Goal: Task Accomplishment & Management: Use online tool/utility

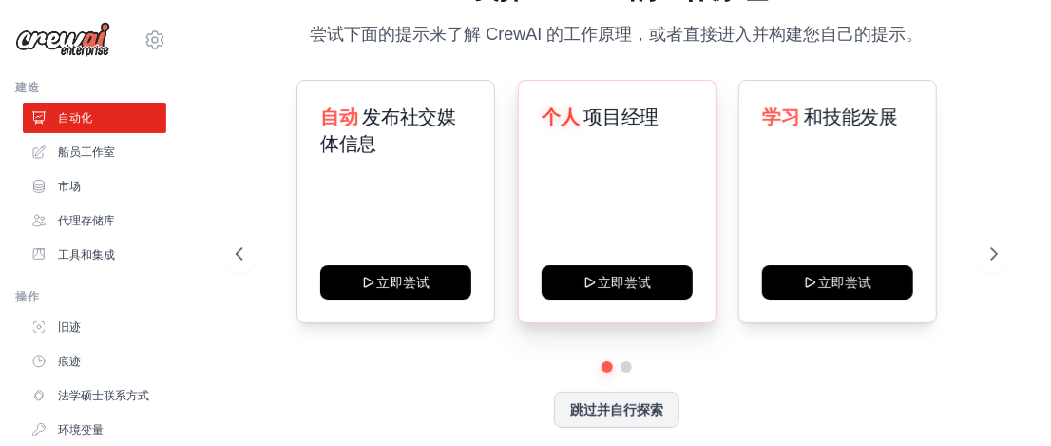
scroll to position [30, 0]
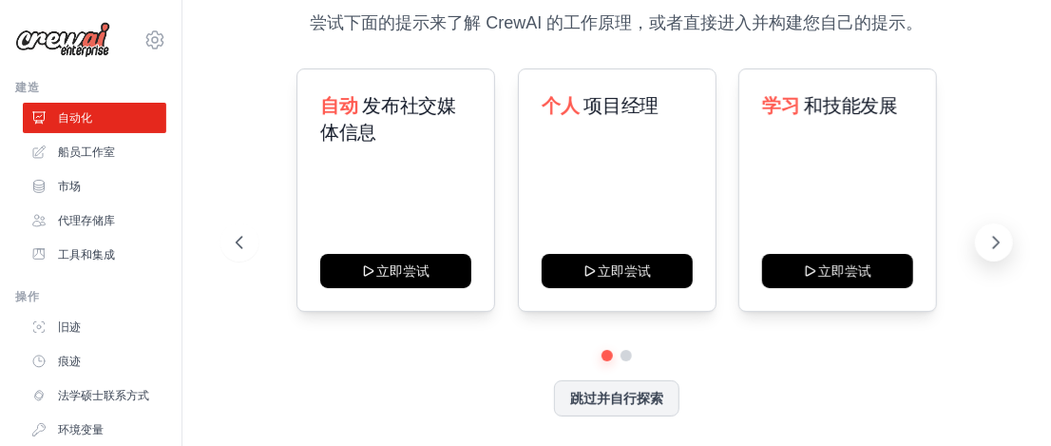
click at [993, 244] on icon at bounding box center [995, 242] width 19 height 19
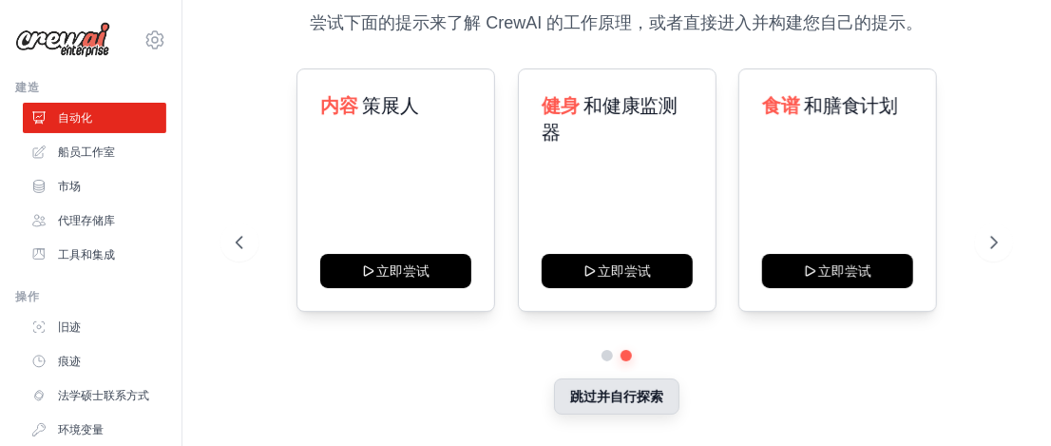
click at [616, 393] on font "跳过并自行探索" at bounding box center [616, 396] width 93 height 15
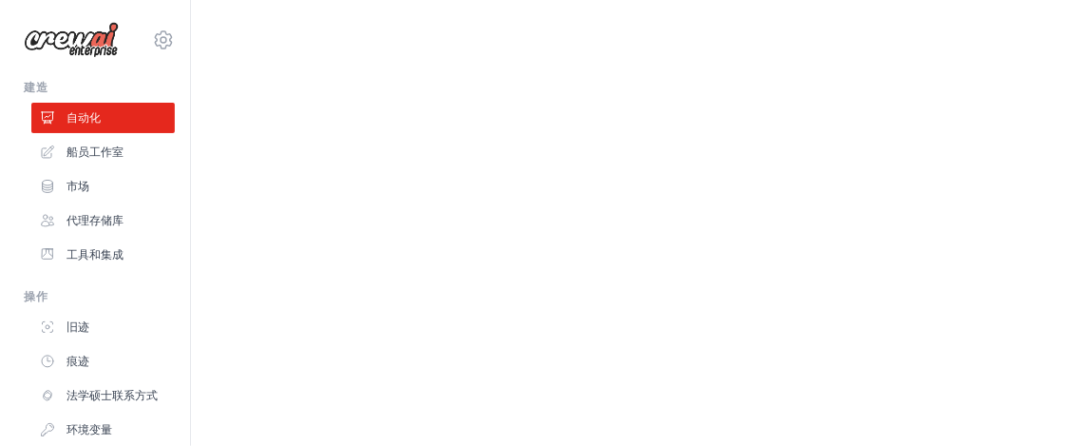
scroll to position [0, 0]
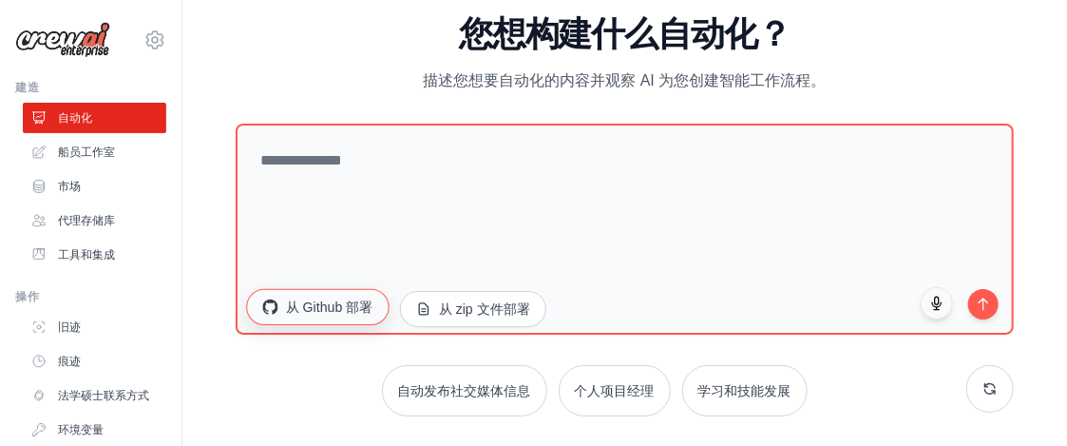
click at [333, 305] on font "从 Github 部署" at bounding box center [329, 305] width 87 height 15
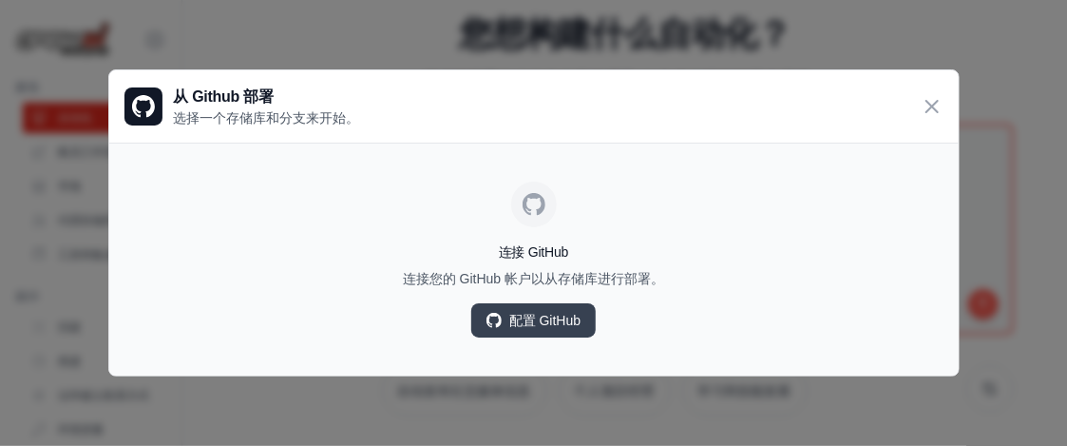
click at [928, 98] on icon at bounding box center [932, 106] width 23 height 23
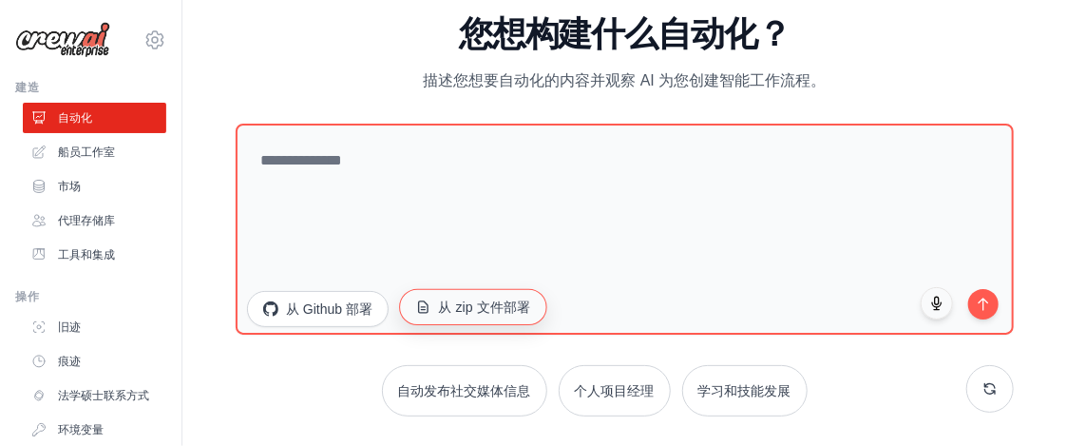
click at [484, 312] on font "从 zip 文件部署" at bounding box center [485, 305] width 92 height 15
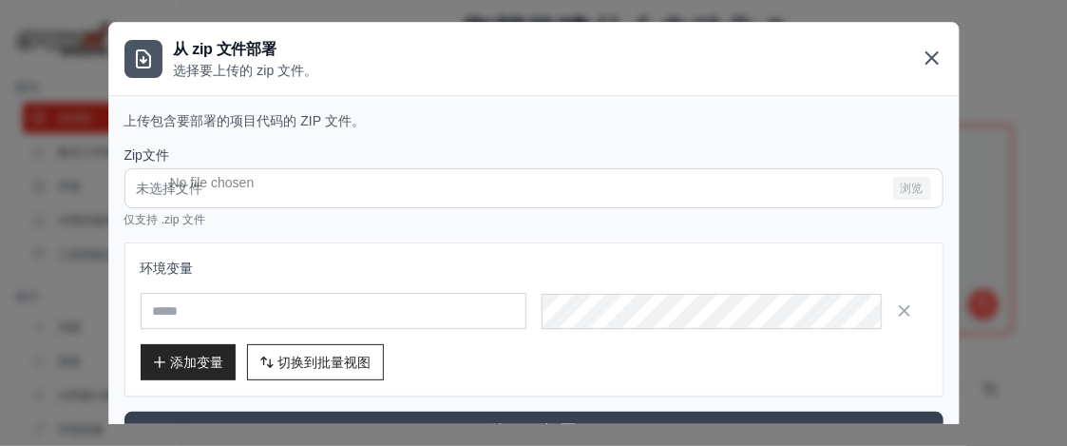
click at [921, 63] on icon at bounding box center [932, 58] width 23 height 23
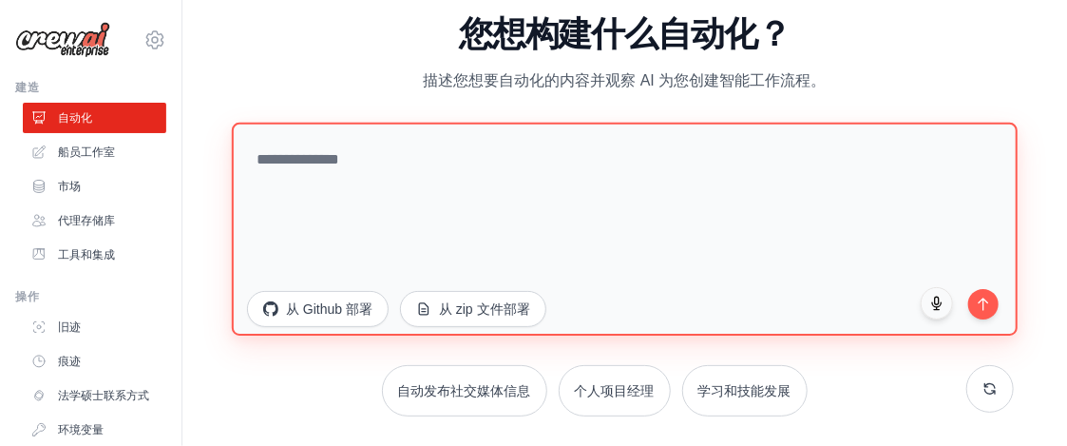
click at [532, 208] on textarea at bounding box center [625, 228] width 786 height 213
type textarea "*"
type textarea "****"
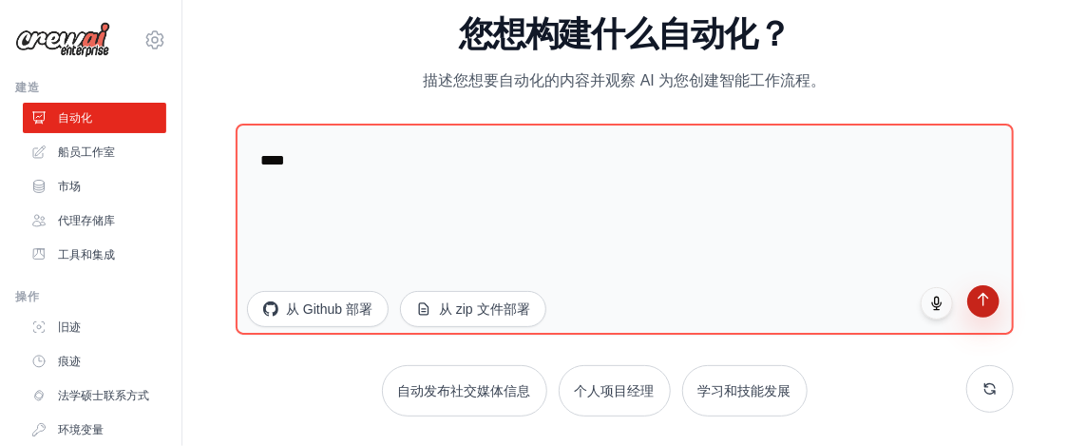
click at [982, 296] on icon "submit" at bounding box center [984, 299] width 16 height 16
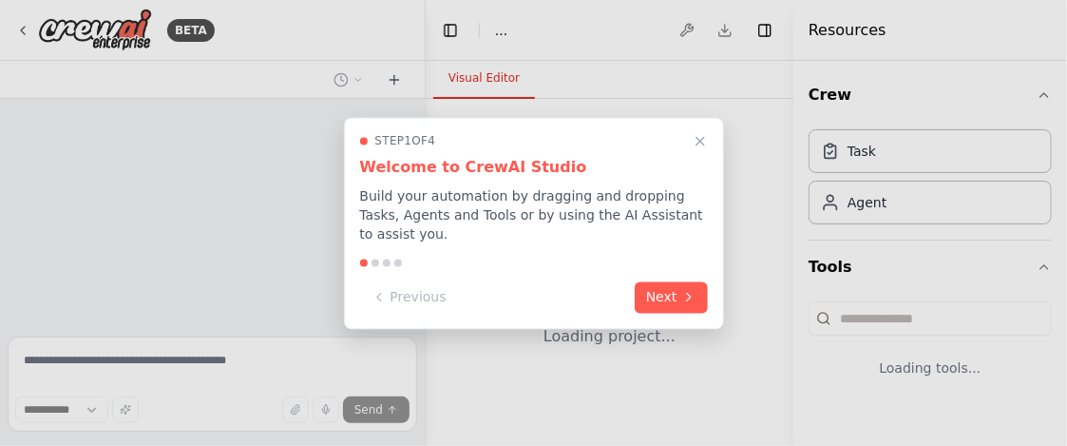
select select "****"
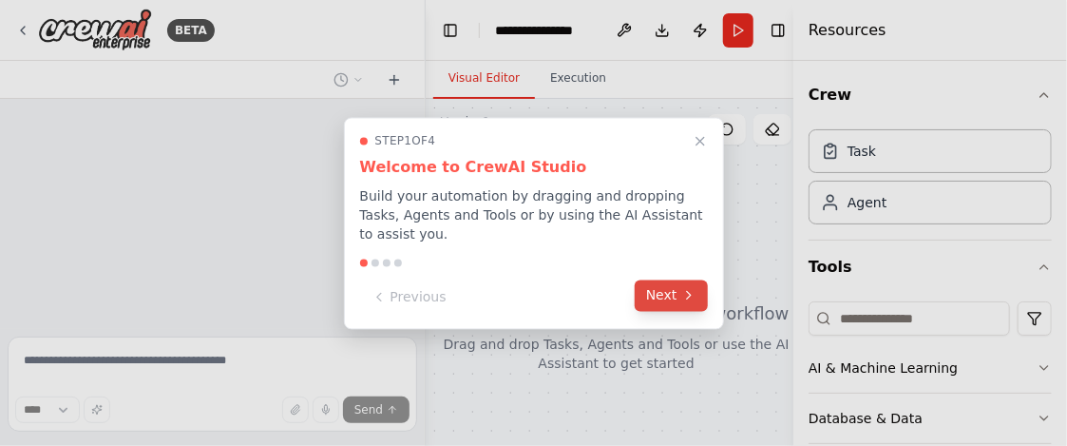
click at [678, 299] on button "Next" at bounding box center [671, 294] width 73 height 31
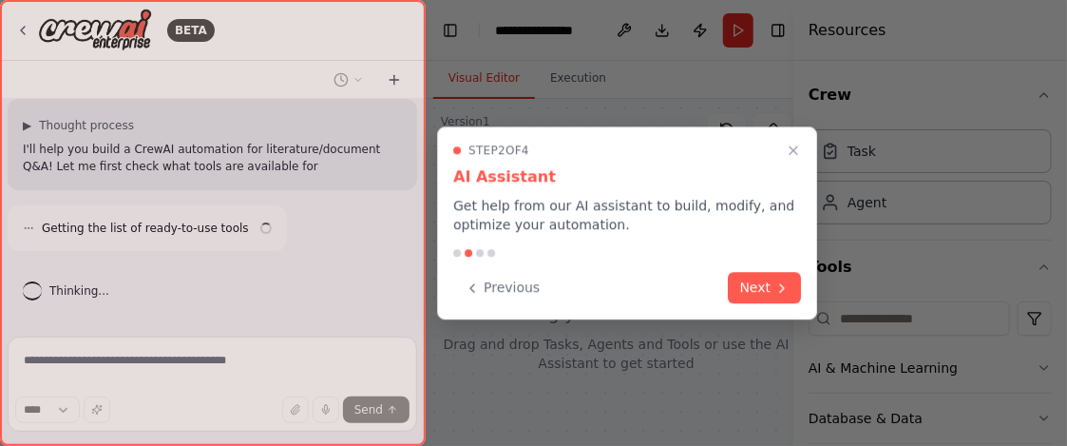
scroll to position [95, 0]
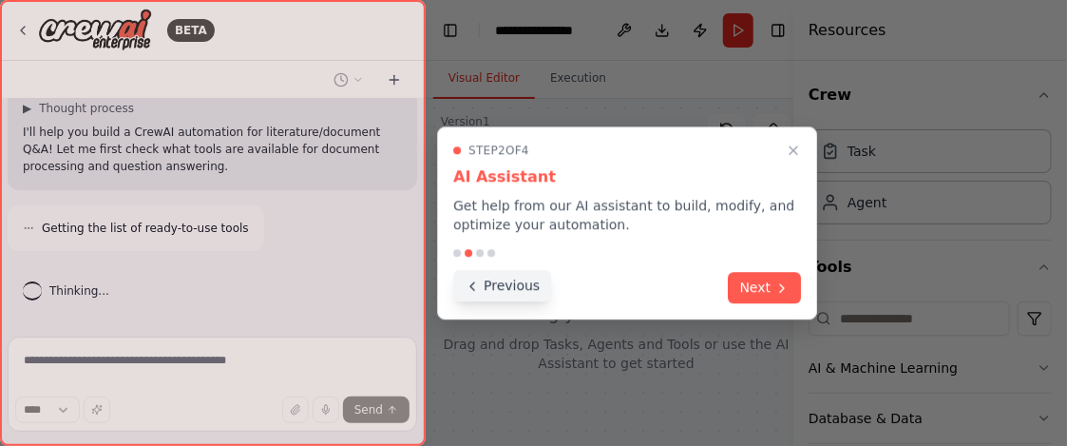
drag, startPoint x: 658, startPoint y: 73, endPoint x: 469, endPoint y: 287, distance: 284.8
click at [469, 287] on icon at bounding box center [472, 285] width 15 height 15
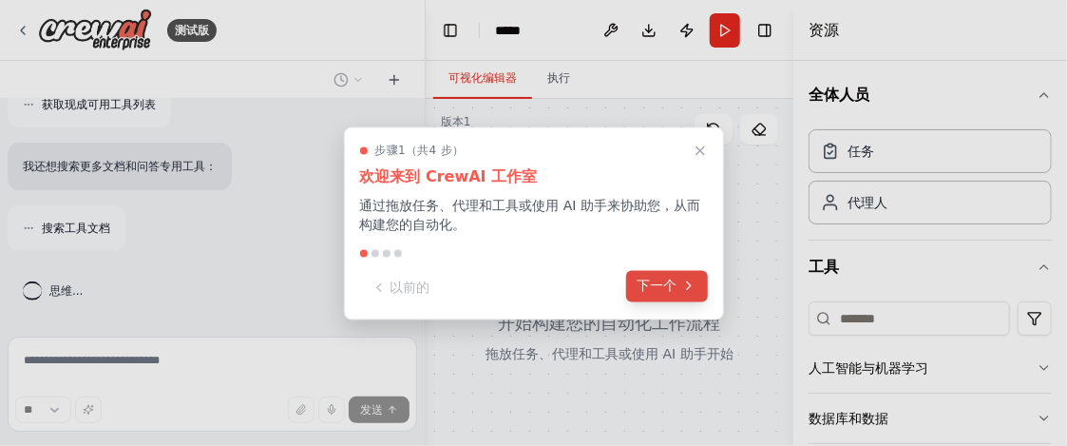
scroll to position [262, 0]
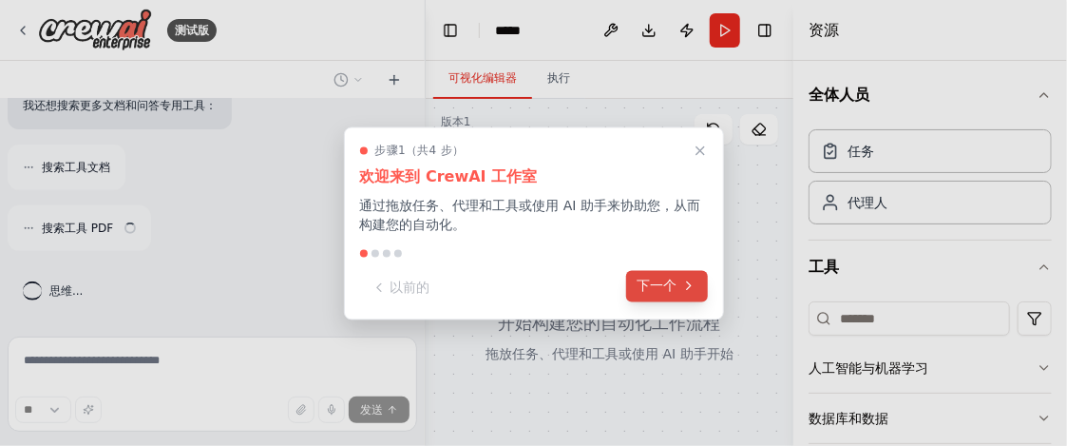
click at [672, 283] on font "下一个" at bounding box center [658, 284] width 40 height 15
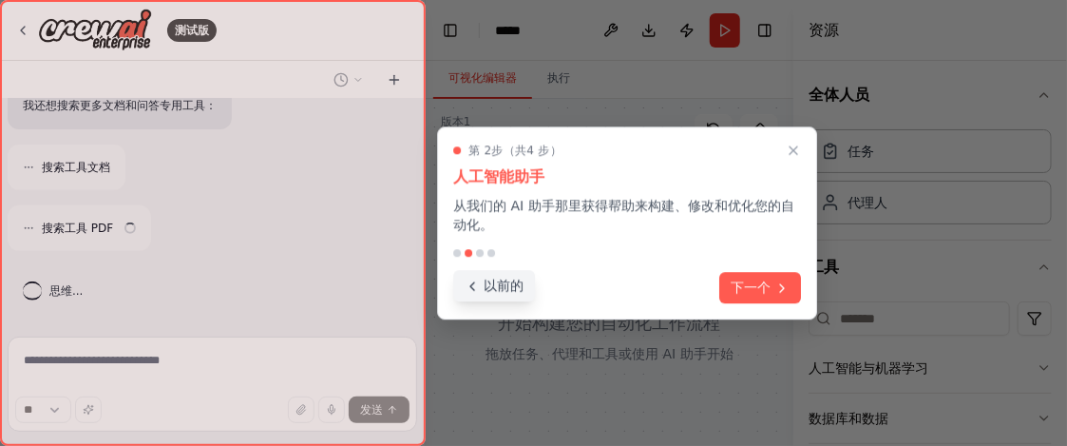
click at [493, 286] on font "以前的" at bounding box center [504, 284] width 40 height 15
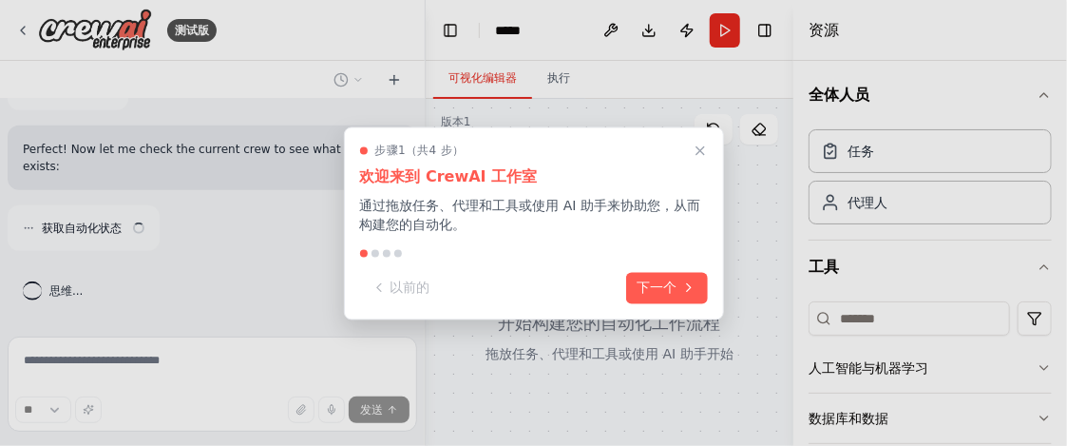
scroll to position [386, 0]
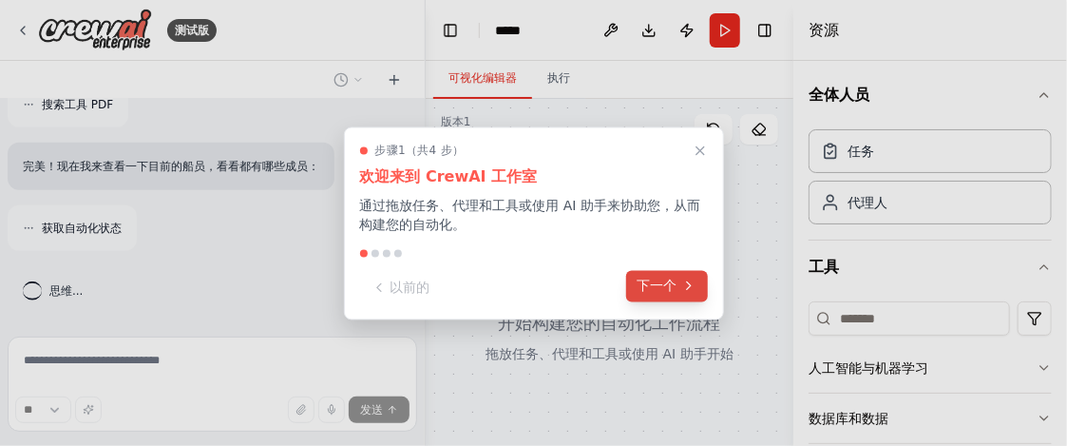
click at [671, 286] on font "下一个" at bounding box center [658, 284] width 40 height 15
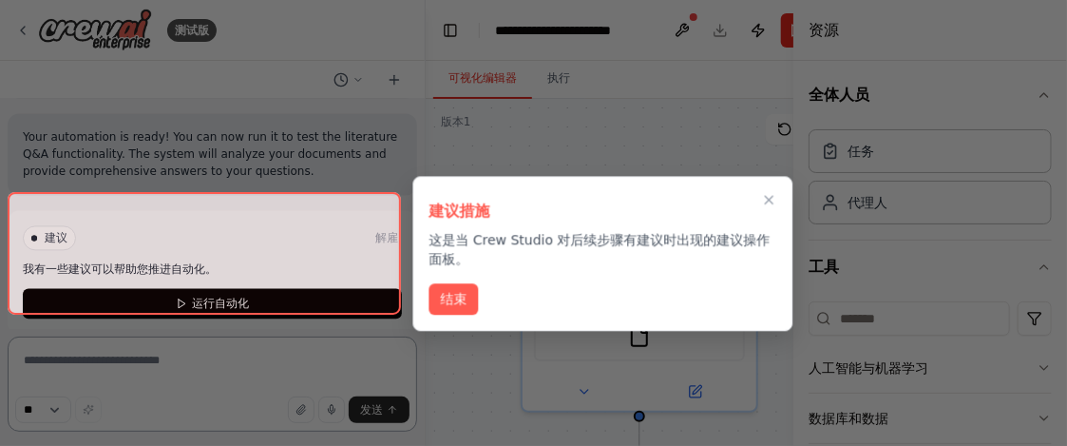
scroll to position [1491, 0]
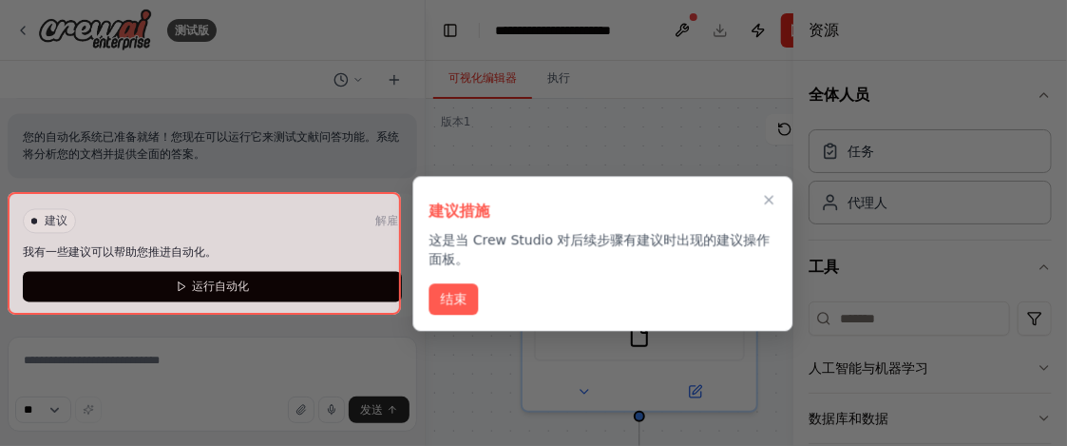
click at [443, 313] on div "结束" at bounding box center [603, 298] width 348 height 31
click at [452, 303] on font "结束" at bounding box center [454, 296] width 27 height 15
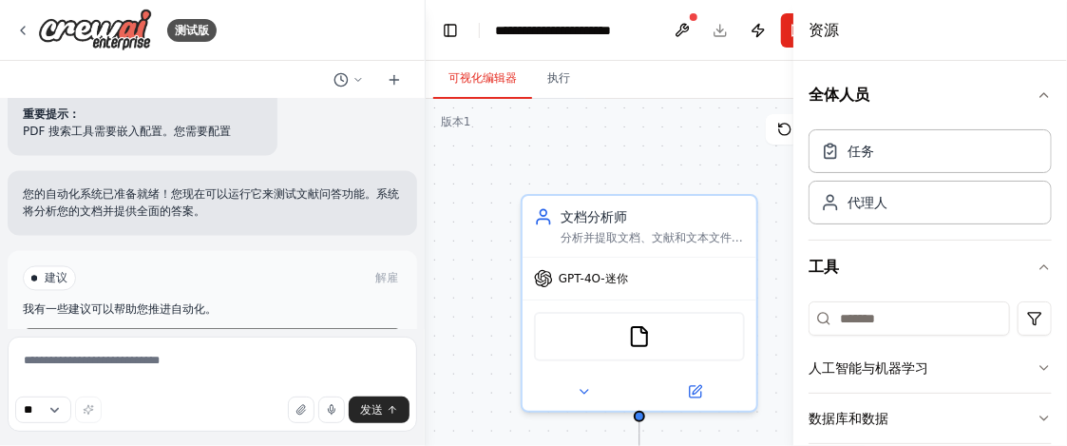
scroll to position [1440, 0]
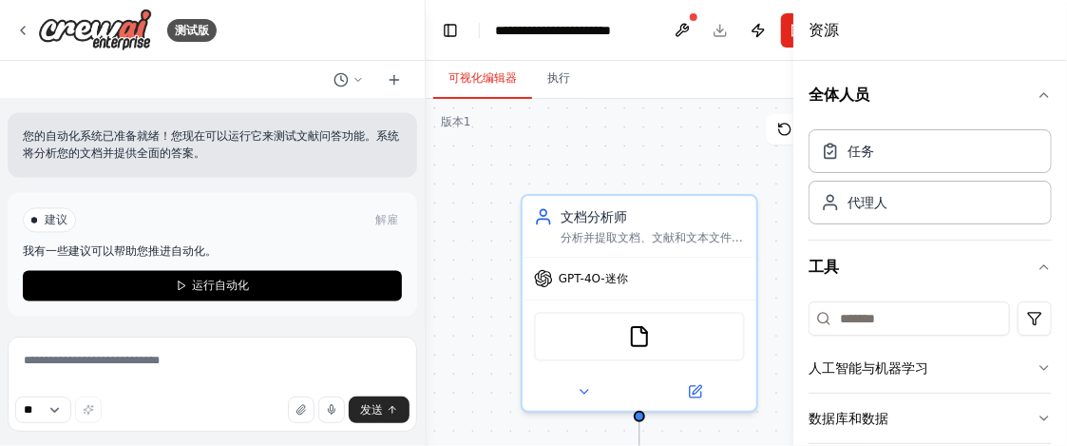
click at [482, 329] on div ".deletable-edge-delete-btn { width: 20px; height: 20px; border: 0px solid #ffff…" at bounding box center [645, 336] width 439 height 475
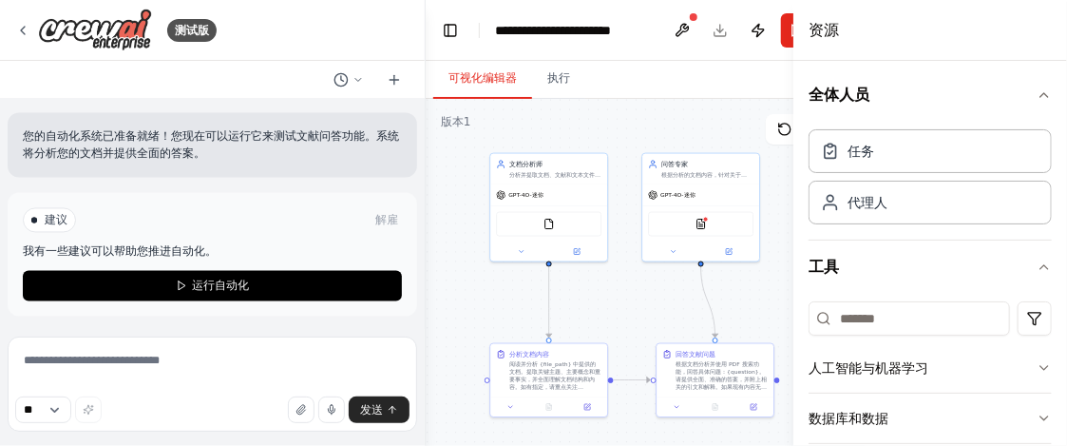
drag, startPoint x: 622, startPoint y: 208, endPoint x: 620, endPoint y: 108, distance: 99.8
click at [620, 108] on div ".deletable-edge-delete-btn { width: 20px; height: 20px; border: 0px solid #ffff…" at bounding box center [645, 336] width 439 height 475
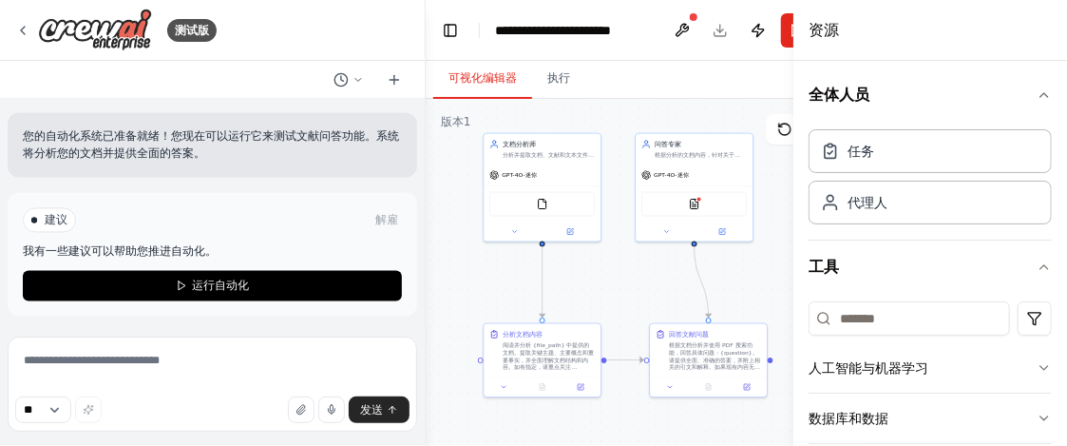
click at [622, 303] on div ".deletable-edge-delete-btn { width: 20px; height: 20px; border: 0px solid #ffff…" at bounding box center [645, 336] width 439 height 475
